Goal: Information Seeking & Learning: Learn about a topic

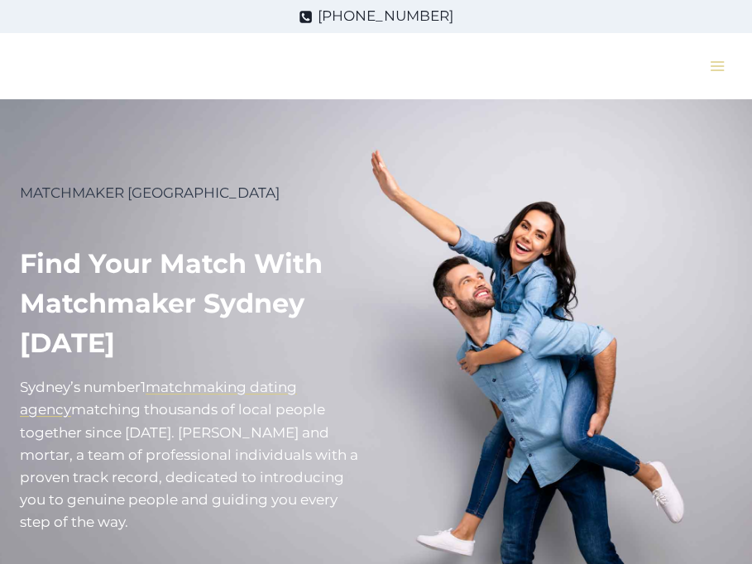
click at [710, 69] on button "Toggle Menu" at bounding box center [716, 66] width 31 height 26
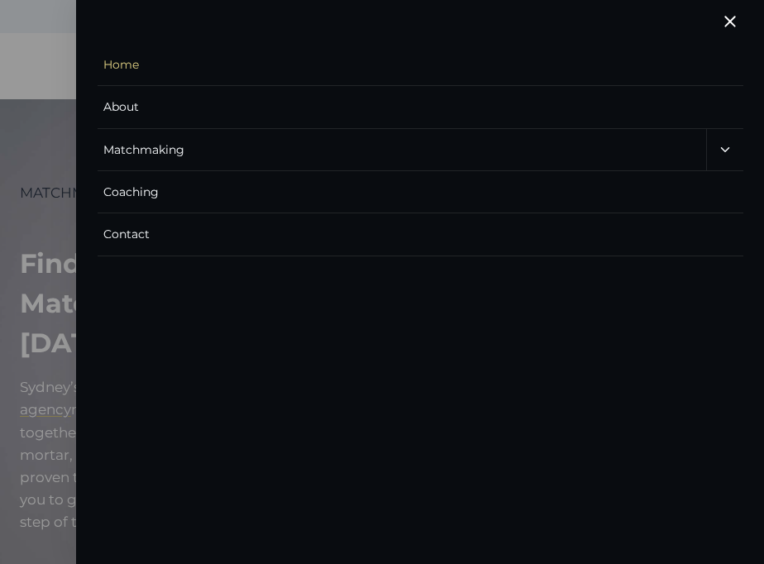
click at [729, 149] on icon "Expand" at bounding box center [725, 149] width 15 height 15
click at [246, 232] on link "Matchmaking for Women" at bounding box center [426, 234] width 634 height 42
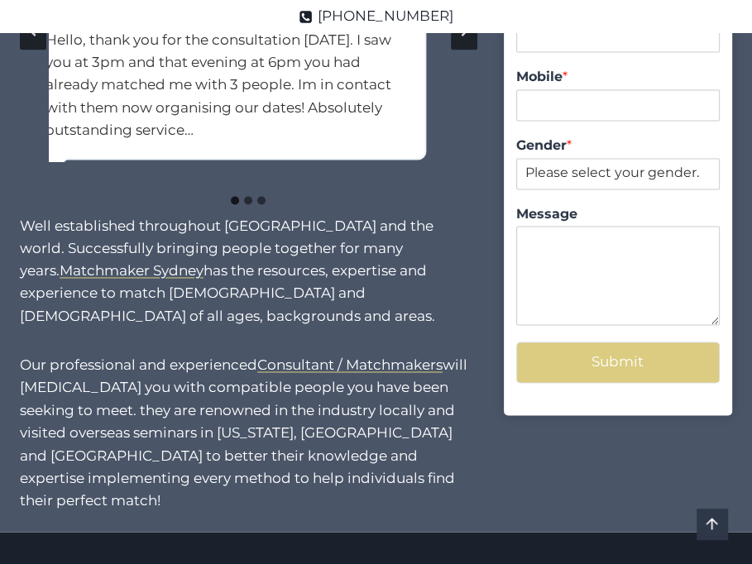
scroll to position [1974, 0]
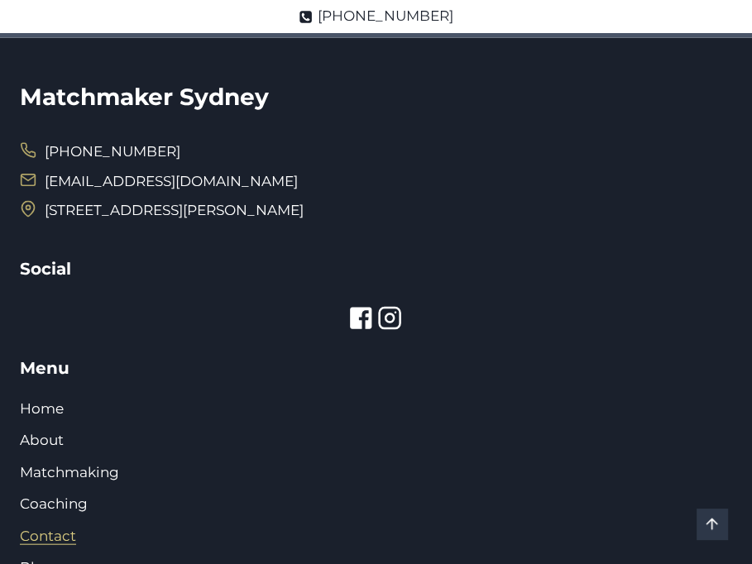
click at [53, 528] on link "Contact" at bounding box center [48, 536] width 56 height 17
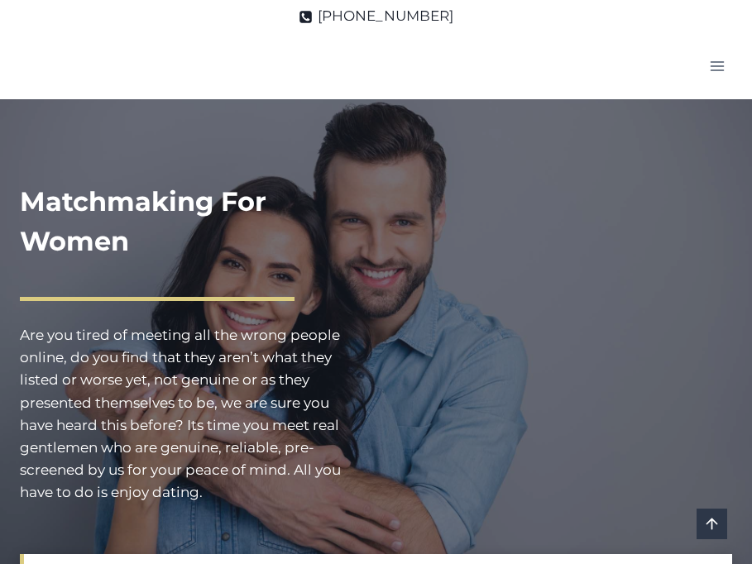
scroll to position [1974, 0]
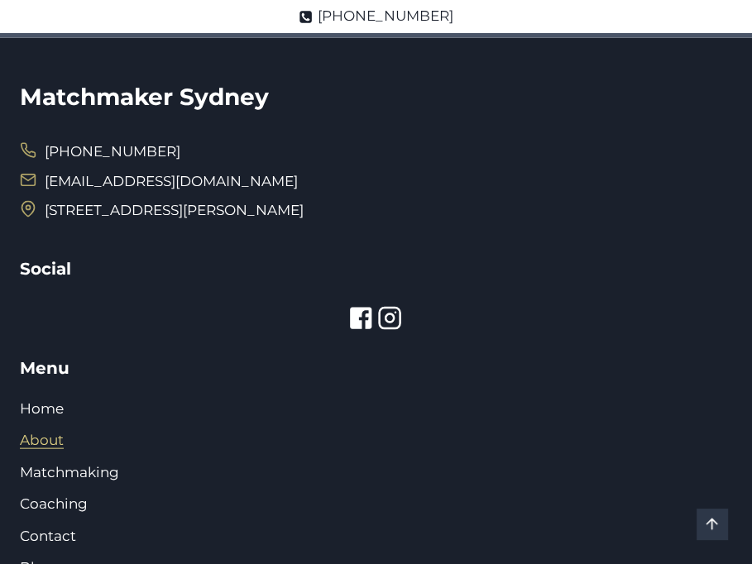
click at [35, 432] on link "About" at bounding box center [42, 440] width 44 height 17
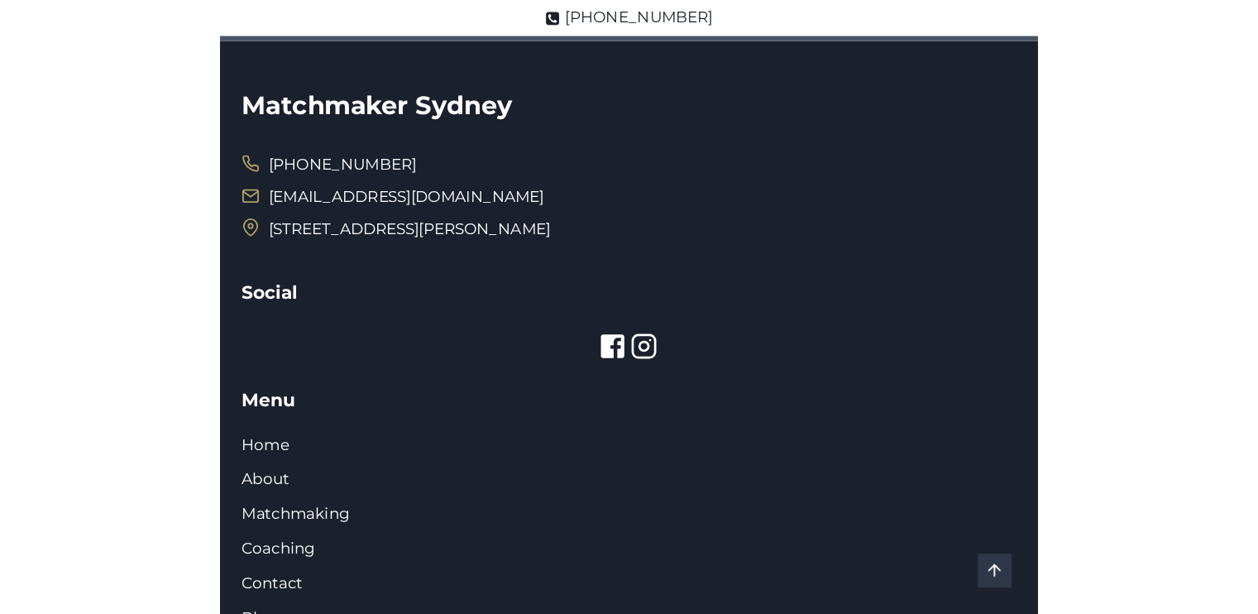
scroll to position [1701, 0]
